Goal: Task Accomplishment & Management: Complete application form

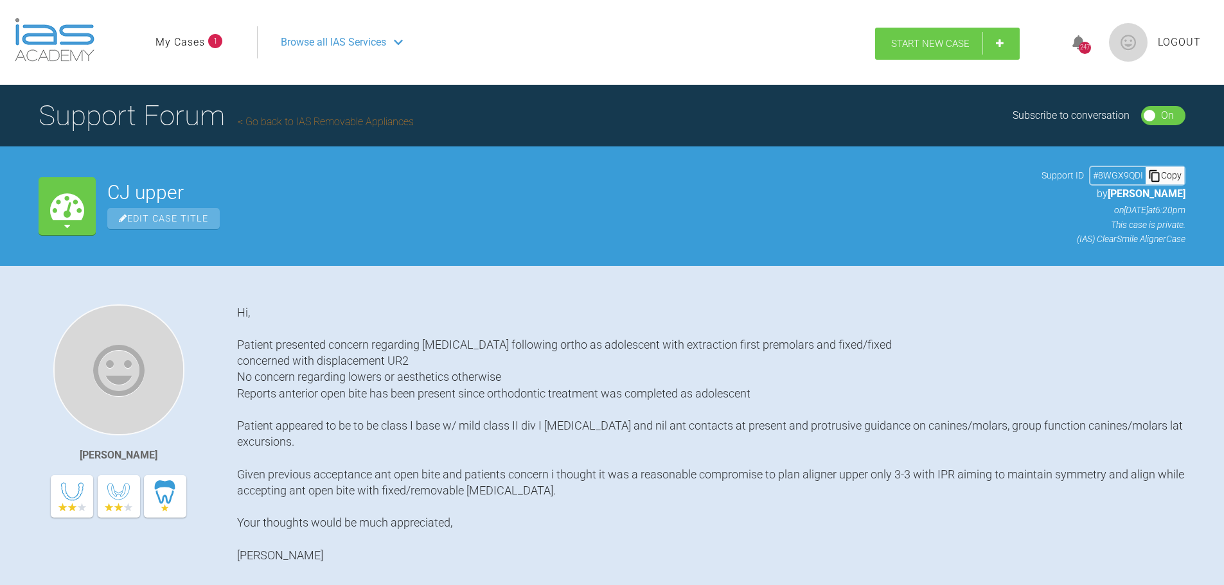
click at [928, 39] on span "Start New Case" at bounding box center [930, 44] width 78 height 12
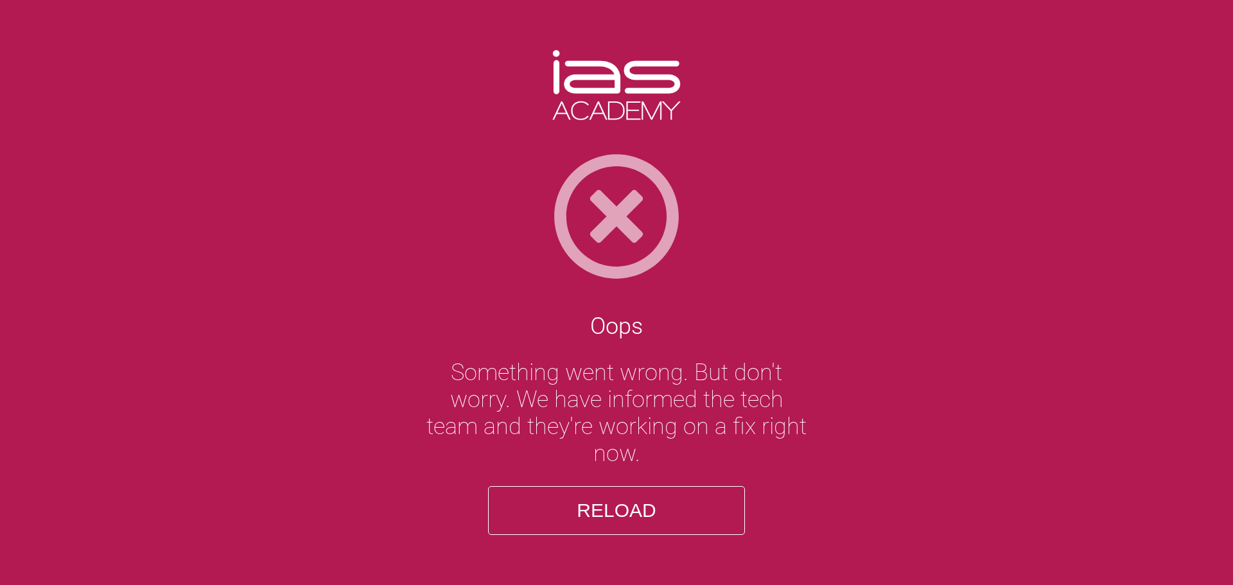
click at [75, 301] on div "Oops Something went wrong. But don't worry. We have informed the tech team and …" at bounding box center [616, 292] width 1233 height 585
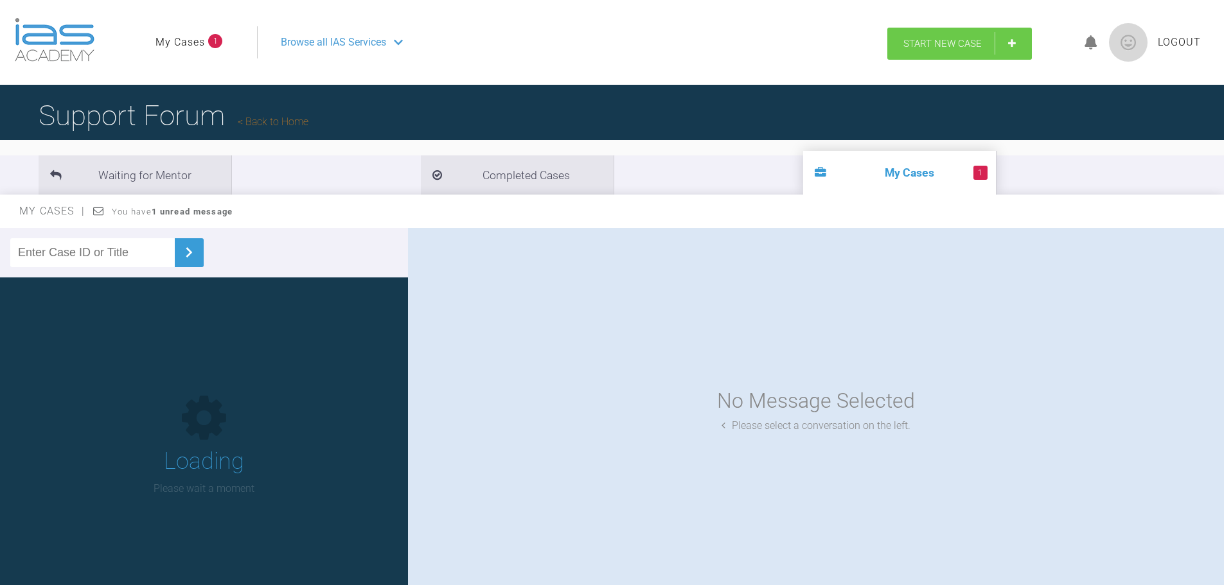
click at [953, 33] on link "Start New Case" at bounding box center [959, 44] width 145 height 32
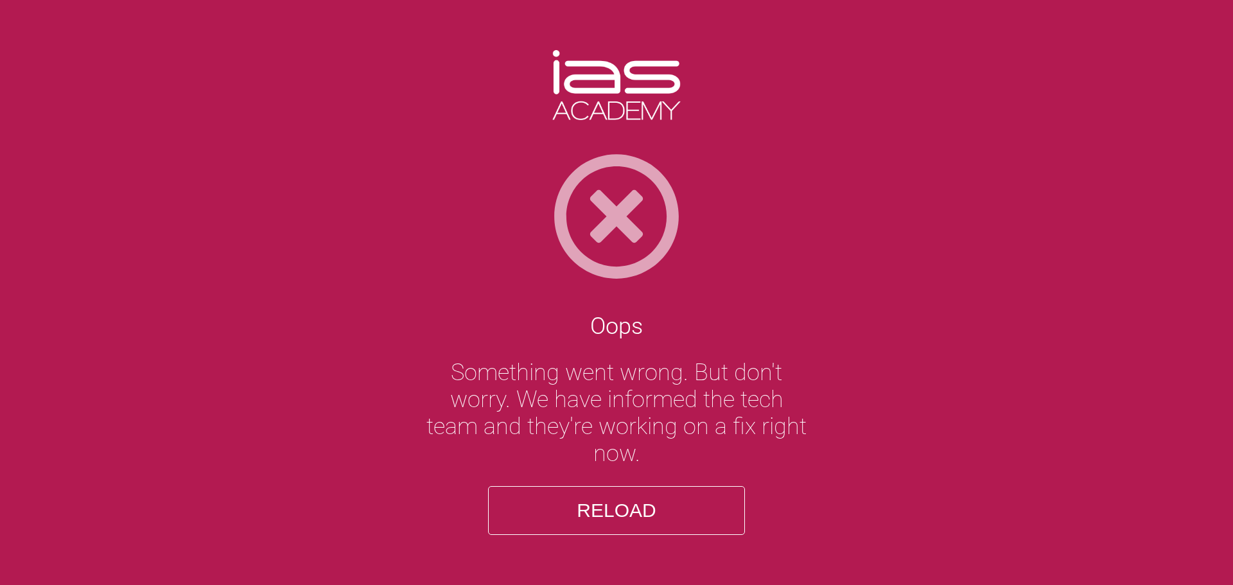
click at [621, 507] on button "Reload" at bounding box center [616, 510] width 257 height 49
click at [608, 509] on button "Reload" at bounding box center [616, 510] width 257 height 49
click at [609, 513] on button "Reload" at bounding box center [616, 510] width 257 height 49
drag, startPoint x: 609, startPoint y: 514, endPoint x: 404, endPoint y: 151, distance: 416.8
click at [573, 468] on div "Oops Something went wrong. But don't worry. We have informed the tech team and …" at bounding box center [616, 292] width 1233 height 585
